Goal: Task Accomplishment & Management: Manage account settings

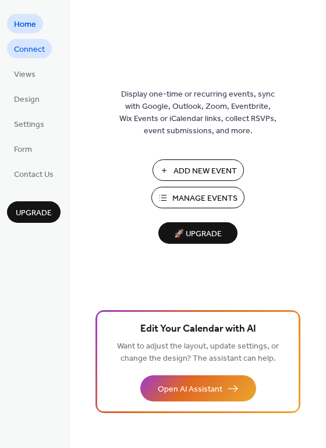
click at [34, 52] on span "Connect" at bounding box center [29, 50] width 31 height 12
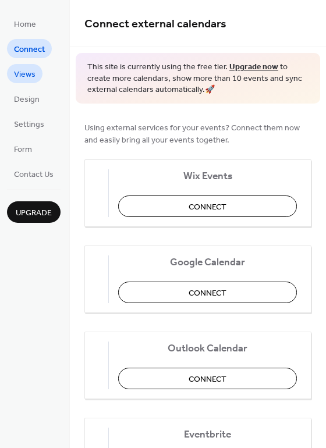
click at [16, 77] on span "Views" at bounding box center [25, 75] width 22 height 12
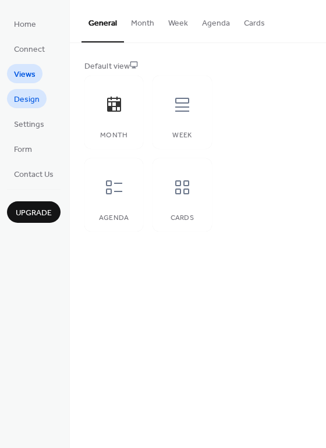
click at [36, 101] on span "Design" at bounding box center [27, 100] width 26 height 12
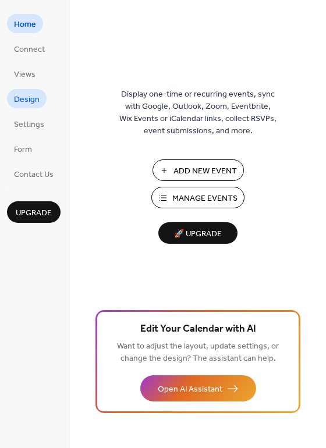
click at [26, 96] on span "Design" at bounding box center [27, 100] width 26 height 12
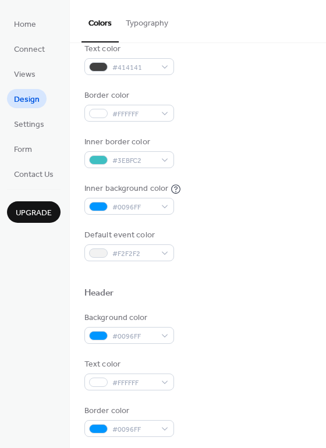
scroll to position [167, 0]
click at [161, 204] on div "#0096FF" at bounding box center [129, 206] width 90 height 17
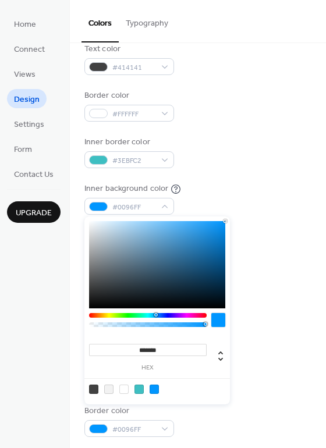
type input "*"
click at [133, 324] on div at bounding box center [148, 325] width 114 height 5
type input "**********"
click at [112, 325] on div at bounding box center [148, 325] width 114 height 5
click at [278, 190] on div "Inner background color #0096FF30" at bounding box center [197, 199] width 227 height 32
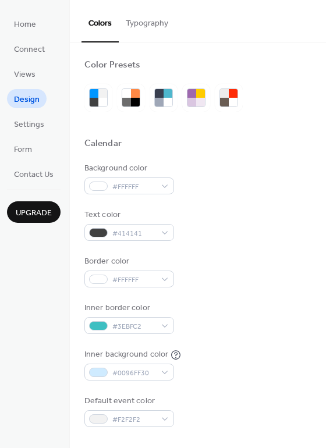
scroll to position [0, 0]
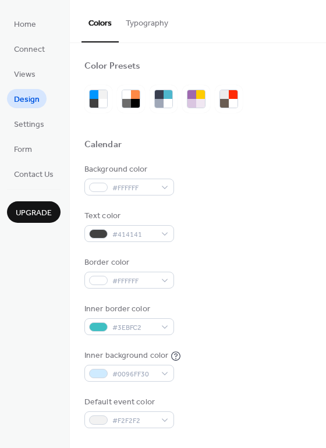
click at [135, 21] on button "Typography" at bounding box center [147, 20] width 56 height 41
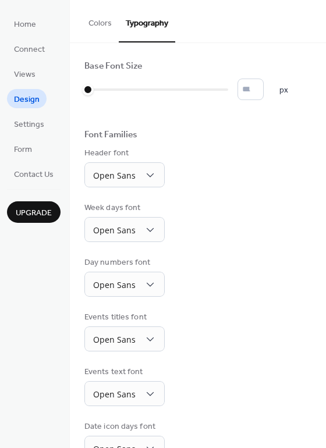
click at [94, 20] on button "Colors" at bounding box center [100, 20] width 37 height 41
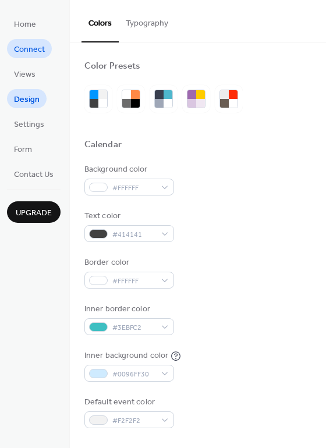
click at [30, 51] on span "Connect" at bounding box center [29, 50] width 31 height 12
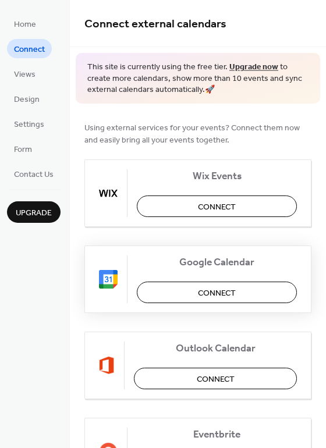
click at [176, 296] on button "Connect" at bounding box center [217, 293] width 160 height 22
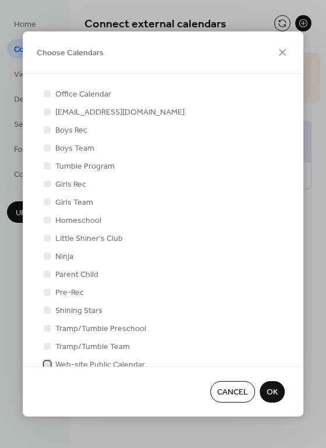
click at [101, 366] on span "Web-site Public Calendar" at bounding box center [100, 365] width 90 height 12
click at [272, 393] on span "OK" at bounding box center [272, 393] width 11 height 12
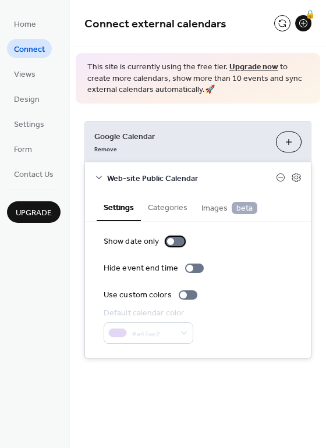
click at [179, 240] on div at bounding box center [175, 241] width 19 height 9
click at [179, 240] on div at bounding box center [179, 241] width 7 height 7
click at [195, 269] on div at bounding box center [194, 268] width 19 height 9
click at [196, 269] on div at bounding box center [199, 268] width 7 height 7
click at [189, 296] on div at bounding box center [188, 295] width 19 height 9
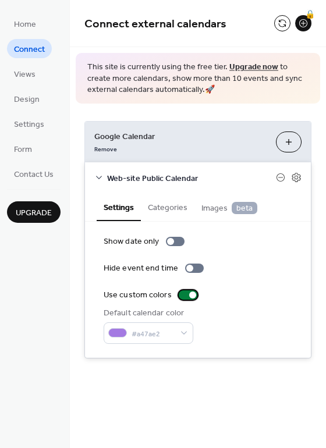
click at [183, 294] on div at bounding box center [188, 295] width 19 height 9
click at [298, 179] on icon at bounding box center [296, 177] width 10 height 10
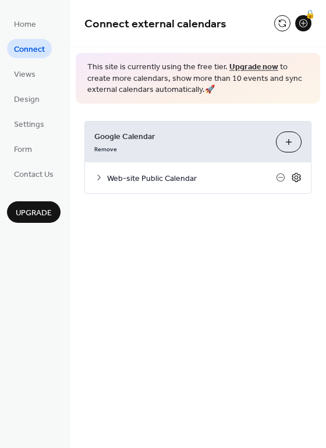
click at [298, 179] on icon at bounding box center [296, 177] width 10 height 10
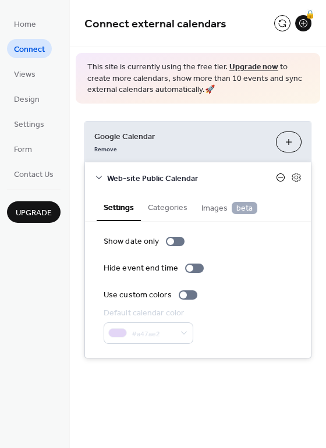
click at [282, 178] on icon at bounding box center [280, 177] width 9 height 9
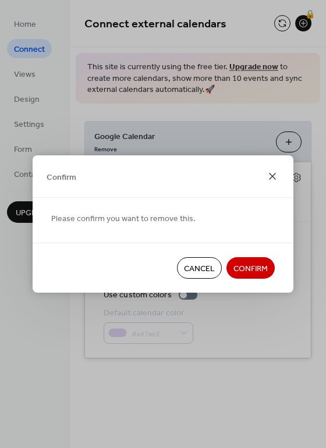
click at [272, 177] on icon at bounding box center [272, 176] width 7 height 7
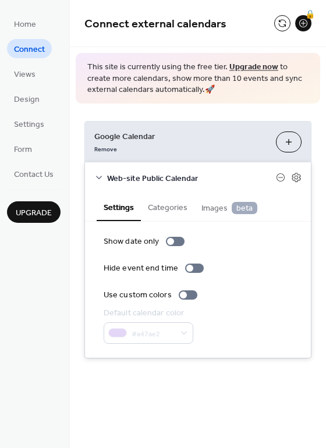
click at [165, 206] on button "Categories" at bounding box center [168, 206] width 54 height 27
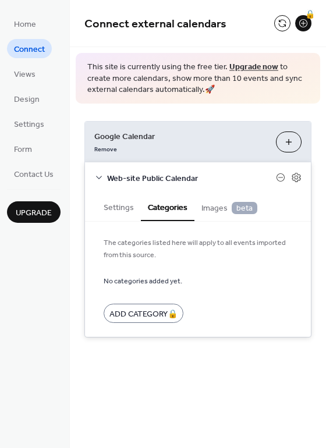
click at [123, 209] on button "Settings" at bounding box center [119, 206] width 44 height 27
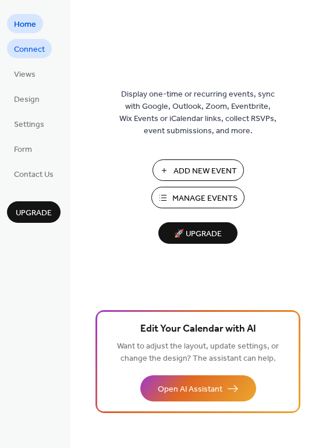
click at [12, 47] on link "Connect" at bounding box center [29, 48] width 45 height 19
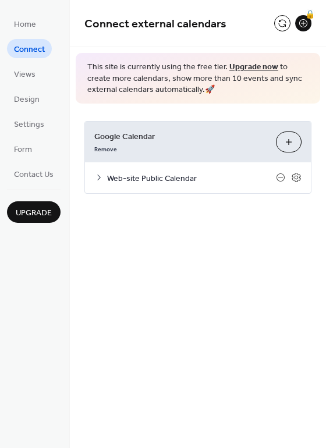
click at [101, 175] on icon at bounding box center [98, 177] width 9 height 9
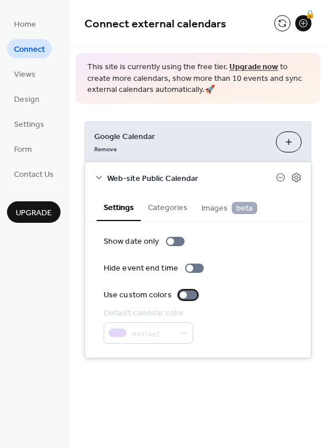
click at [156, 294] on div "Use custom colors" at bounding box center [138, 295] width 68 height 12
click at [56, 306] on div "Home Connect Views Design Settings Form Contact Us Upgrade" at bounding box center [35, 224] width 70 height 448
